Goal: Information Seeking & Learning: Find contact information

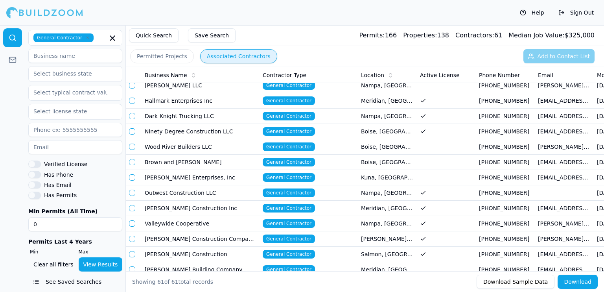
scroll to position [669, 0]
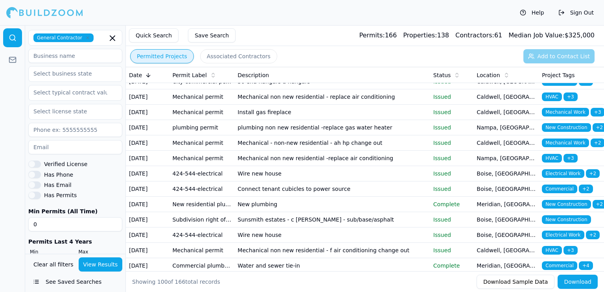
click at [160, 54] on button "Permitted Projects" at bounding box center [162, 56] width 64 height 14
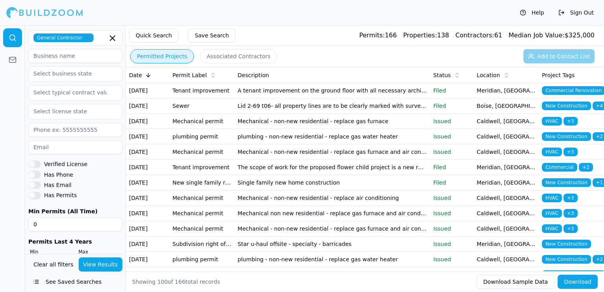
click at [508, 98] on td "Meridian, [GEOGRAPHIC_DATA]" at bounding box center [506, 90] width 65 height 15
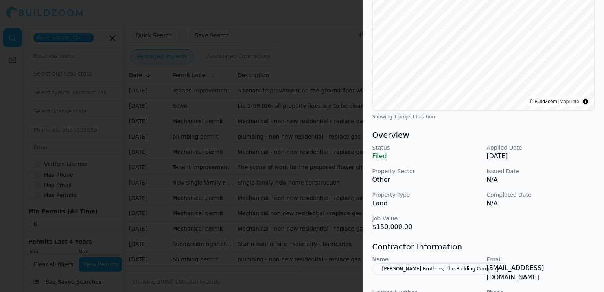
scroll to position [197, 0]
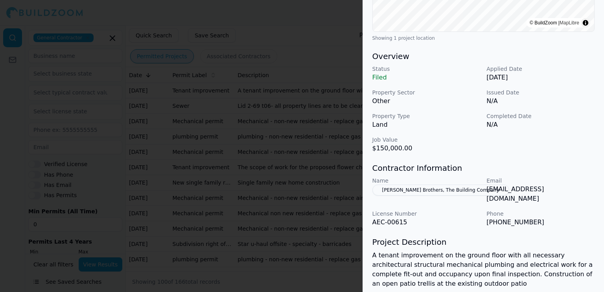
click at [300, 130] on div at bounding box center [302, 146] width 604 height 292
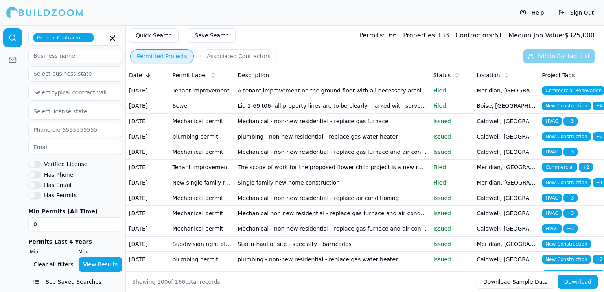
click at [217, 57] on button "Associated Contractors" at bounding box center [238, 56] width 77 height 14
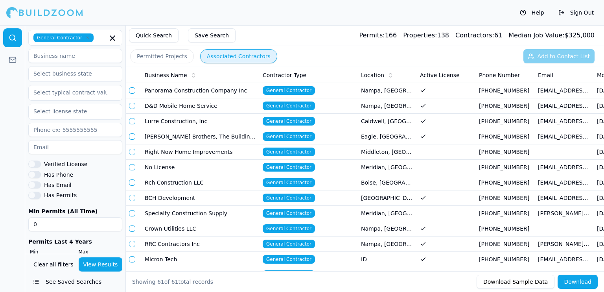
drag, startPoint x: 295, startPoint y: 260, endPoint x: 364, endPoint y: 254, distance: 69.2
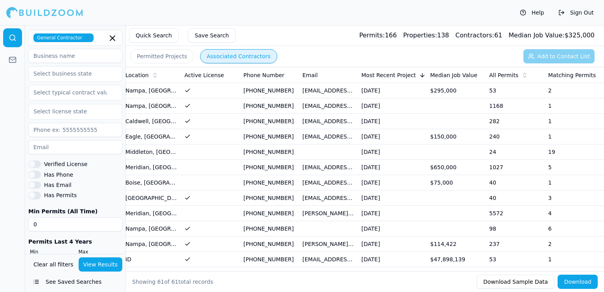
click at [570, 281] on button "Download" at bounding box center [578, 282] width 40 height 14
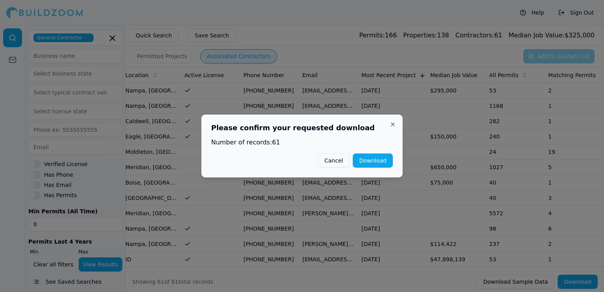
click at [371, 159] on button "Download" at bounding box center [373, 160] width 40 height 14
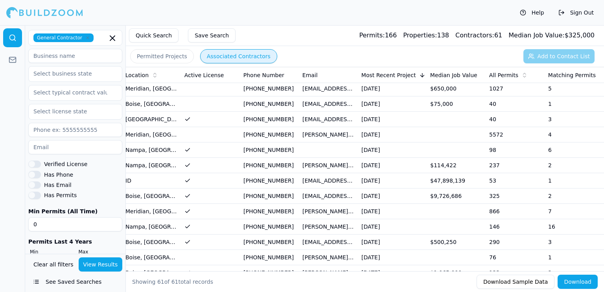
scroll to position [39, 0]
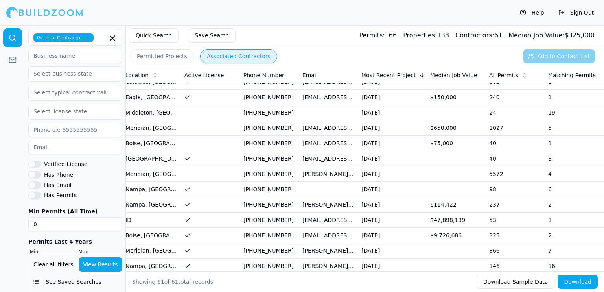
click at [272, 219] on td "[PHONE_NUMBER]" at bounding box center [269, 219] width 59 height 15
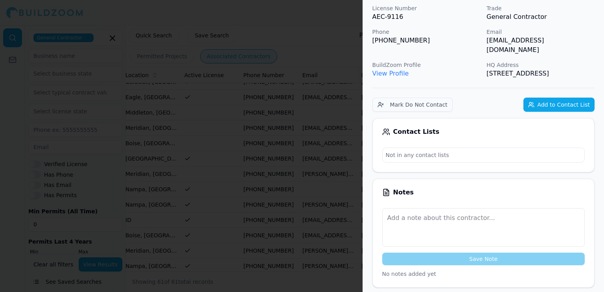
scroll to position [0, 0]
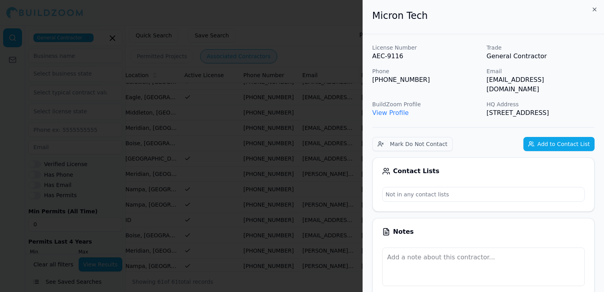
click at [307, 43] on div at bounding box center [302, 146] width 604 height 292
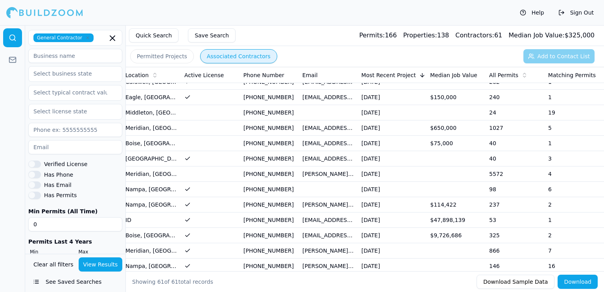
click at [356, 215] on td "[EMAIL_ADDRESS][DOMAIN_NAME]" at bounding box center [328, 219] width 59 height 15
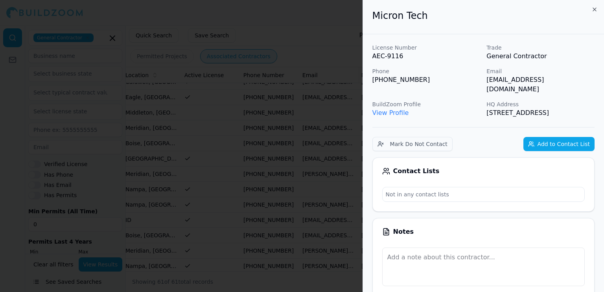
click at [386, 109] on link "View Profile" at bounding box center [391, 112] width 37 height 7
click at [264, 21] on div at bounding box center [302, 146] width 604 height 292
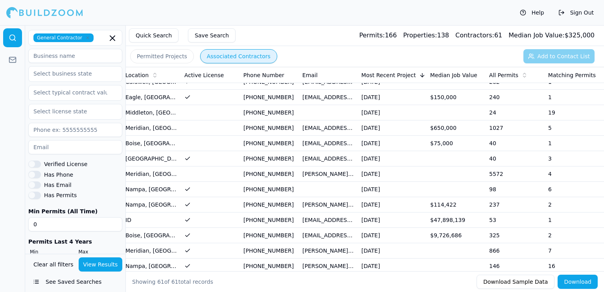
scroll to position [79, 0]
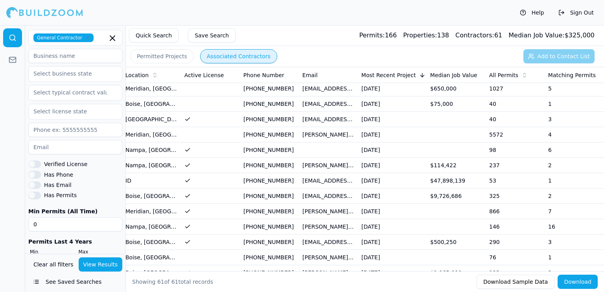
click at [452, 179] on td "$47,898,139" at bounding box center [456, 180] width 59 height 15
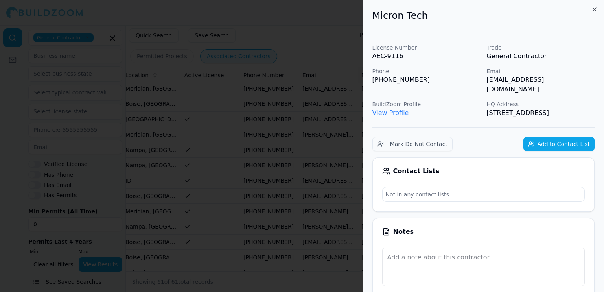
drag, startPoint x: 292, startPoint y: 68, endPoint x: 293, endPoint y: 72, distance: 4.1
click at [292, 68] on div at bounding box center [302, 146] width 604 height 292
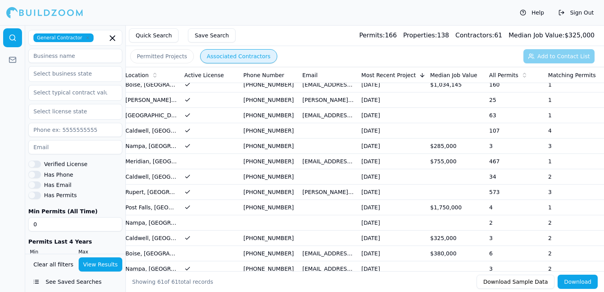
scroll to position [766, 0]
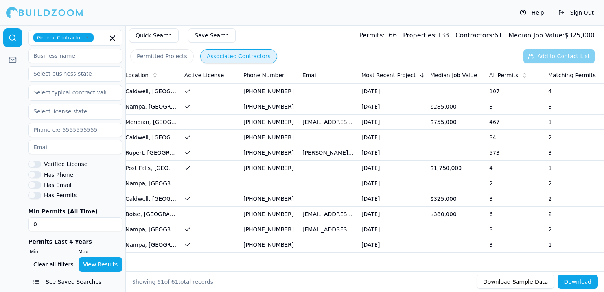
click at [286, 164] on td "[PHONE_NUMBER]" at bounding box center [269, 168] width 59 height 15
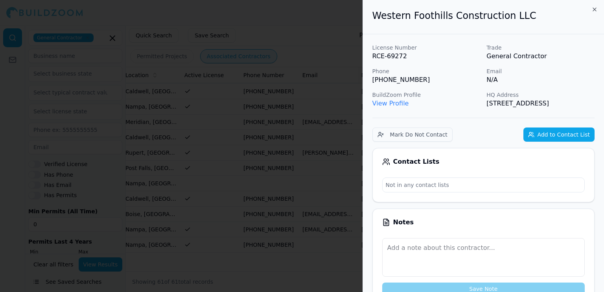
click at [556, 142] on button "Add to Contact List" at bounding box center [559, 134] width 71 height 14
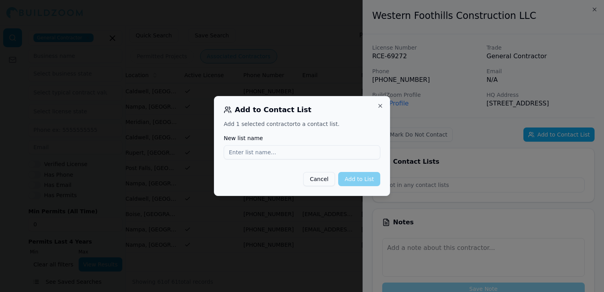
click at [284, 155] on input "New list name" at bounding box center [302, 152] width 157 height 14
click at [453, 114] on div at bounding box center [302, 146] width 604 height 292
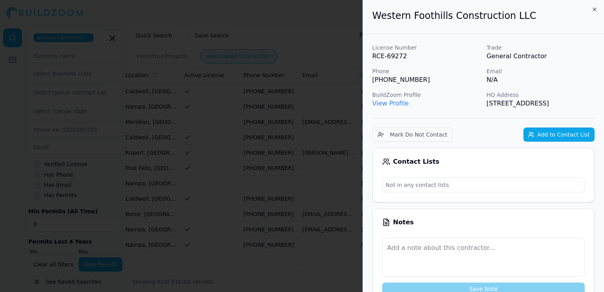
click at [335, 50] on div at bounding box center [302, 146] width 604 height 292
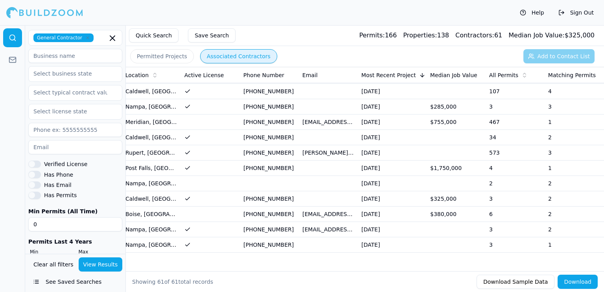
click at [332, 165] on td at bounding box center [328, 168] width 59 height 15
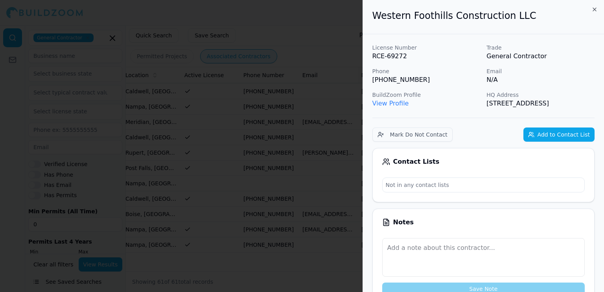
click at [286, 70] on div at bounding box center [302, 146] width 604 height 292
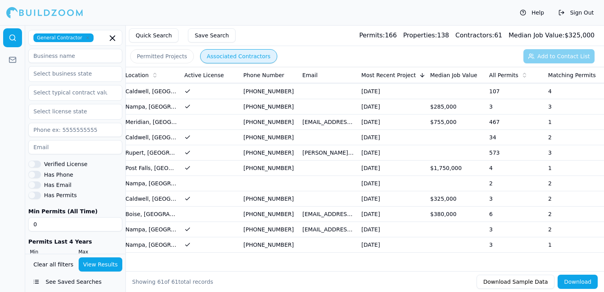
click at [294, 208] on td "[PHONE_NUMBER]" at bounding box center [269, 214] width 59 height 15
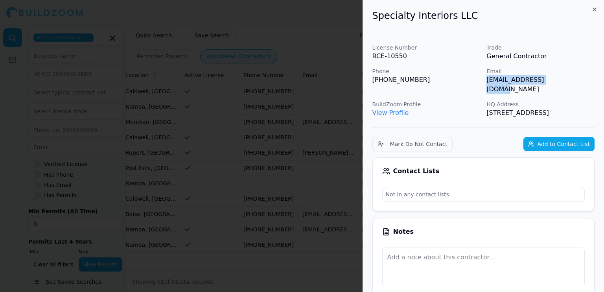
drag, startPoint x: 486, startPoint y: 79, endPoint x: 560, endPoint y: 84, distance: 73.7
click at [560, 84] on div "License Number RCE-10550 Trade General Contractor Phone [PHONE_NUMBER] Email [E…" at bounding box center [484, 81] width 222 height 74
copy p "[EMAIL_ADDRESS][DOMAIN_NAME]"
click at [304, 37] on div at bounding box center [302, 146] width 604 height 292
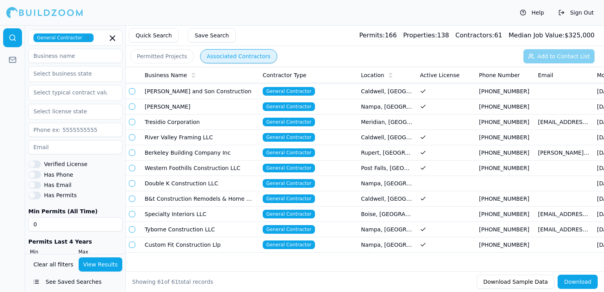
scroll to position [727, 0]
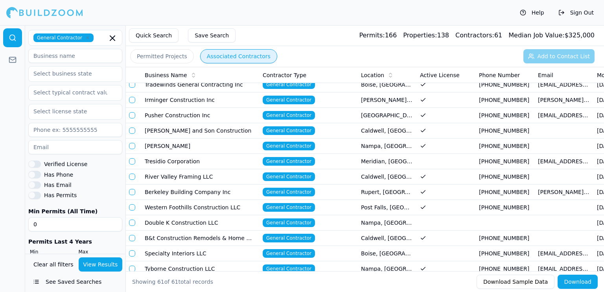
click at [471, 188] on td at bounding box center [446, 192] width 59 height 15
